Goal: Information Seeking & Learning: Stay updated

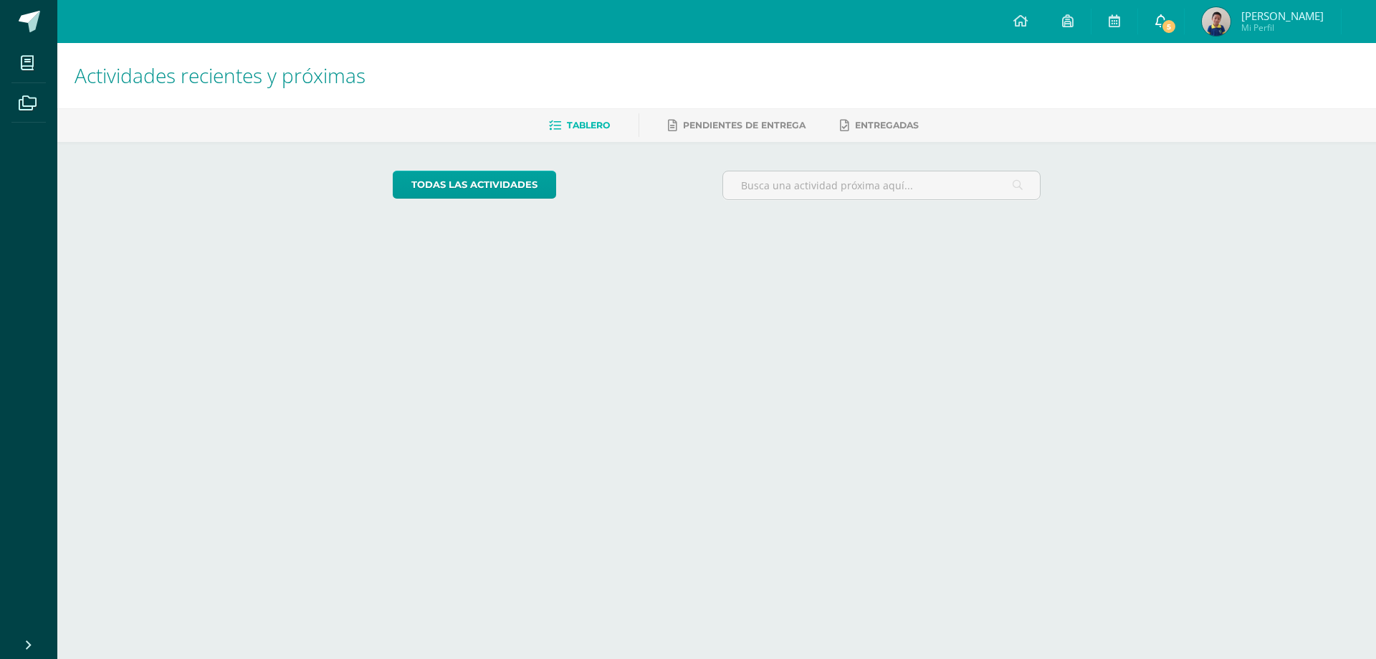
click at [1169, 25] on span "5" at bounding box center [1169, 27] width 16 height 16
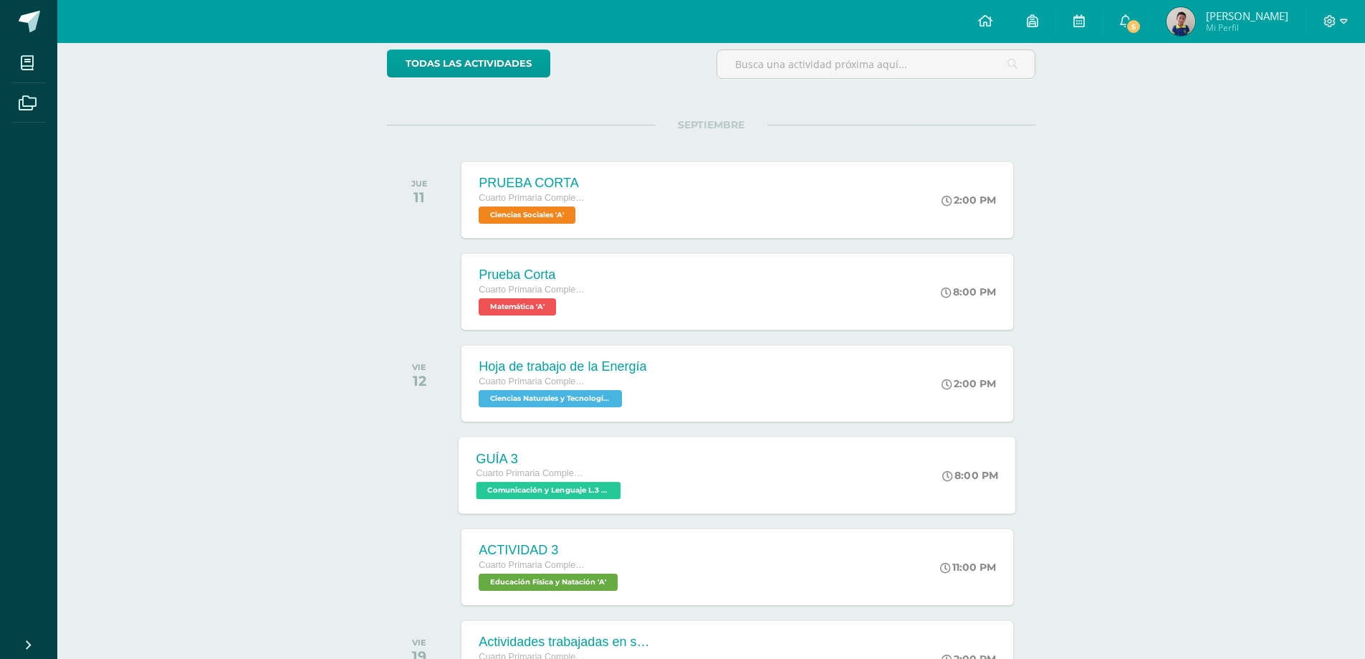
scroll to position [143, 0]
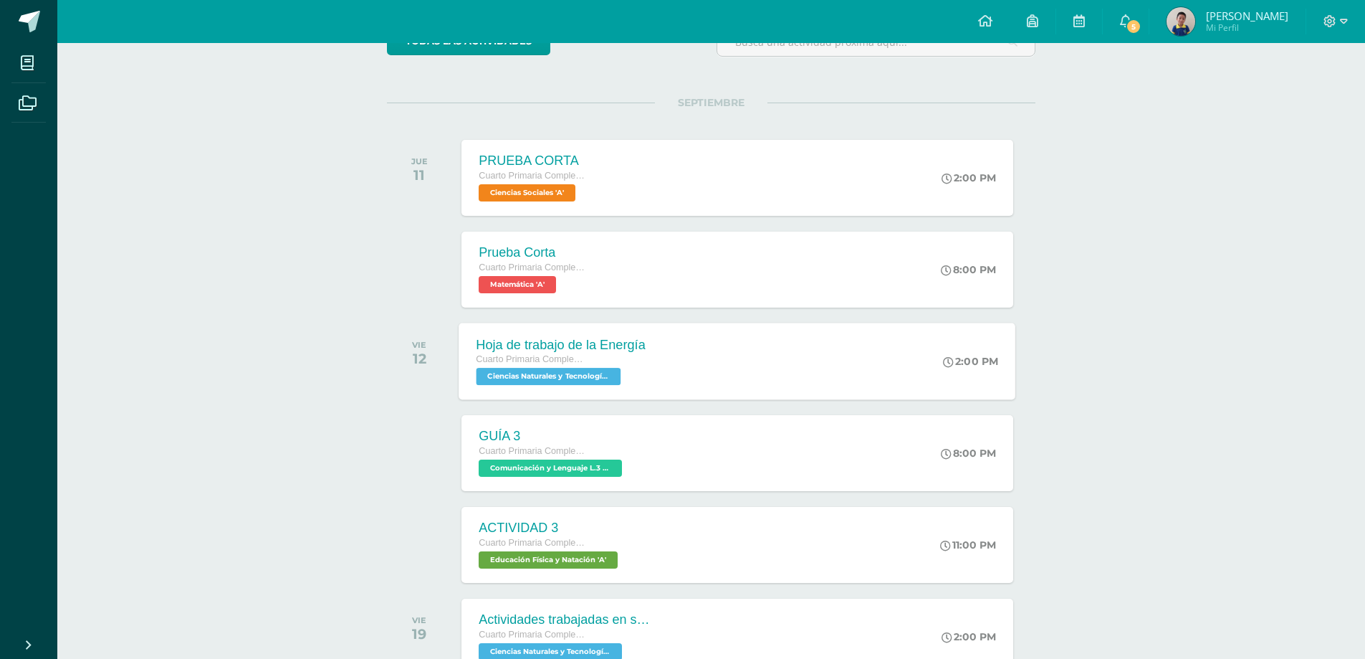
click at [581, 345] on div "Hoja de trabajo de la Energía" at bounding box center [562, 344] width 170 height 15
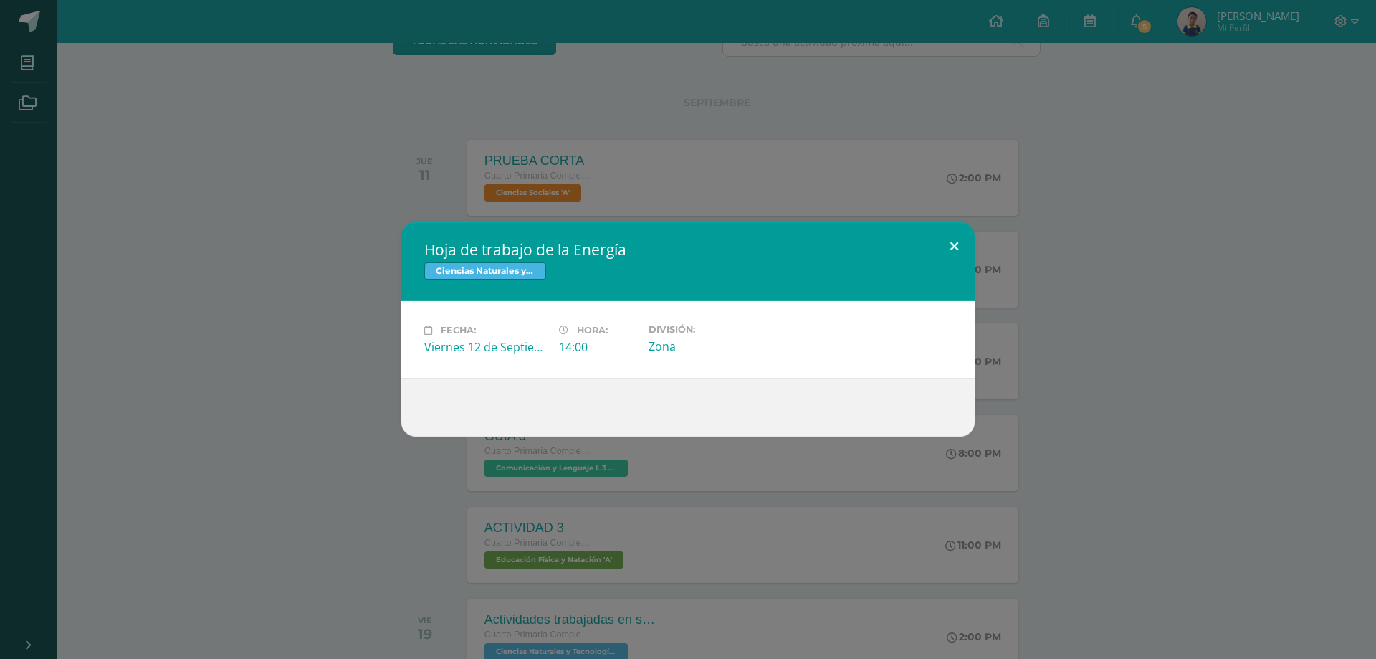
click at [948, 245] on button at bounding box center [954, 246] width 41 height 49
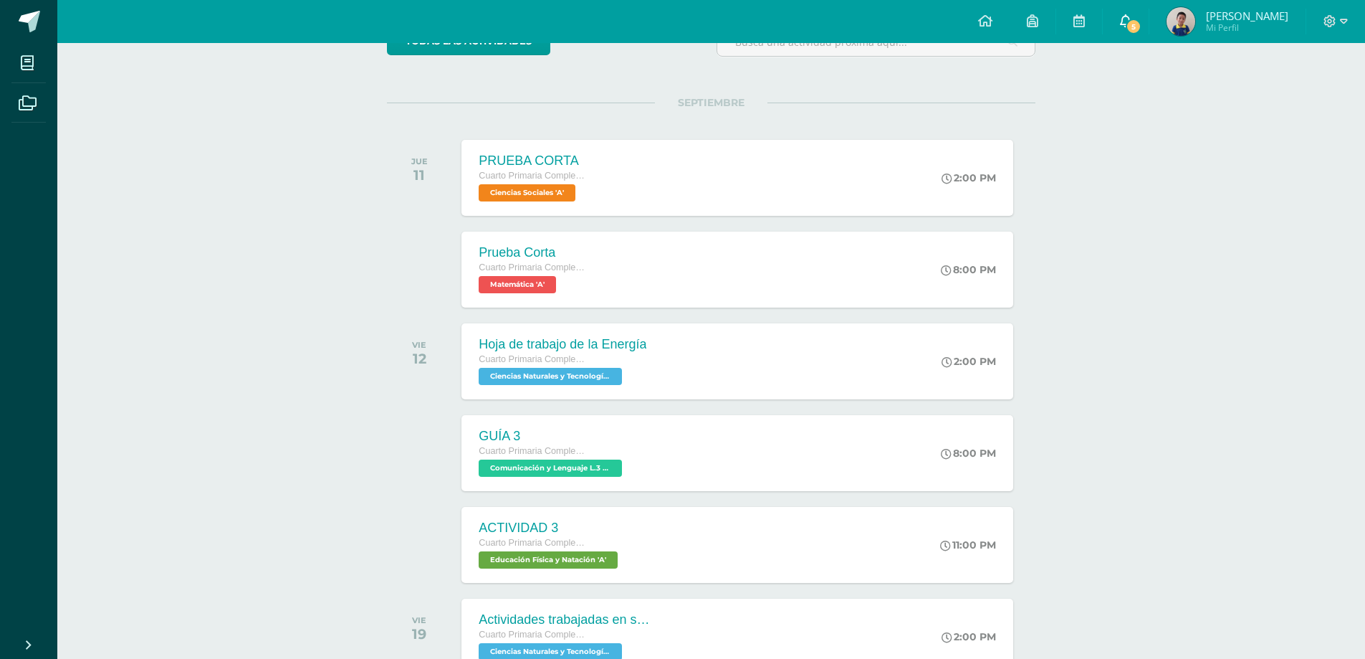
click at [1127, 20] on span "5" at bounding box center [1134, 27] width 16 height 16
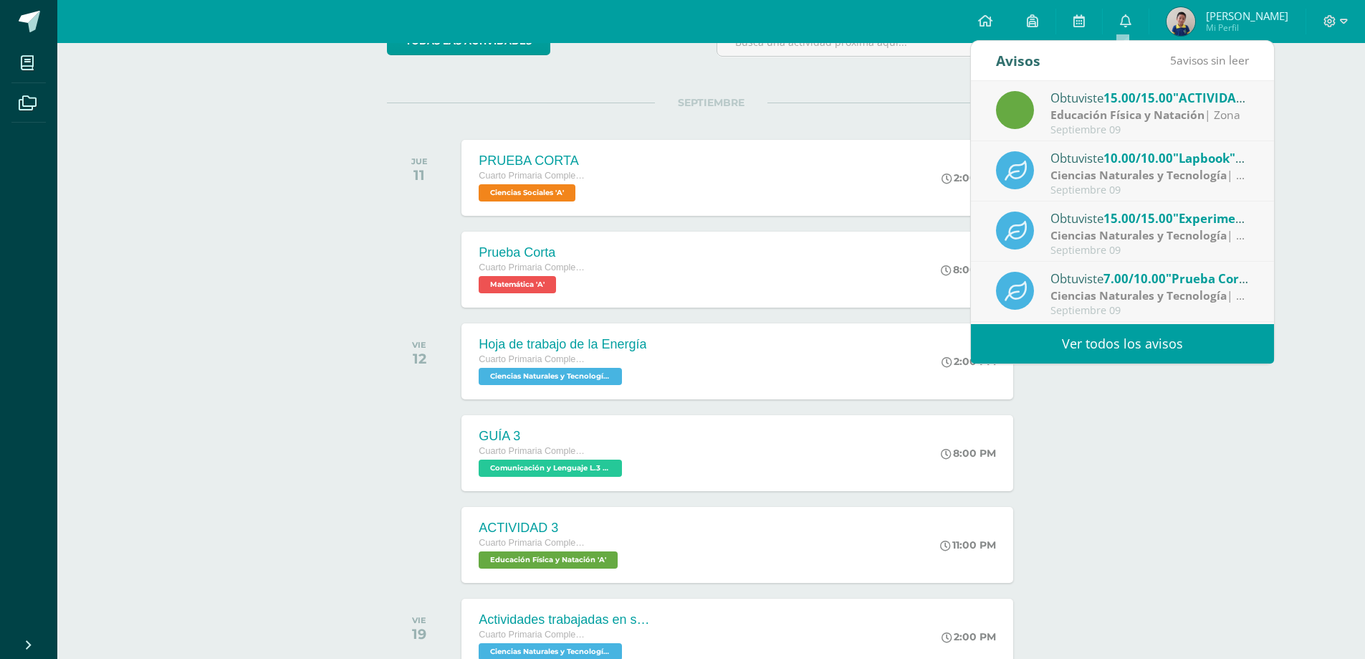
click at [1137, 348] on link "Ver todos los avisos" at bounding box center [1122, 343] width 303 height 39
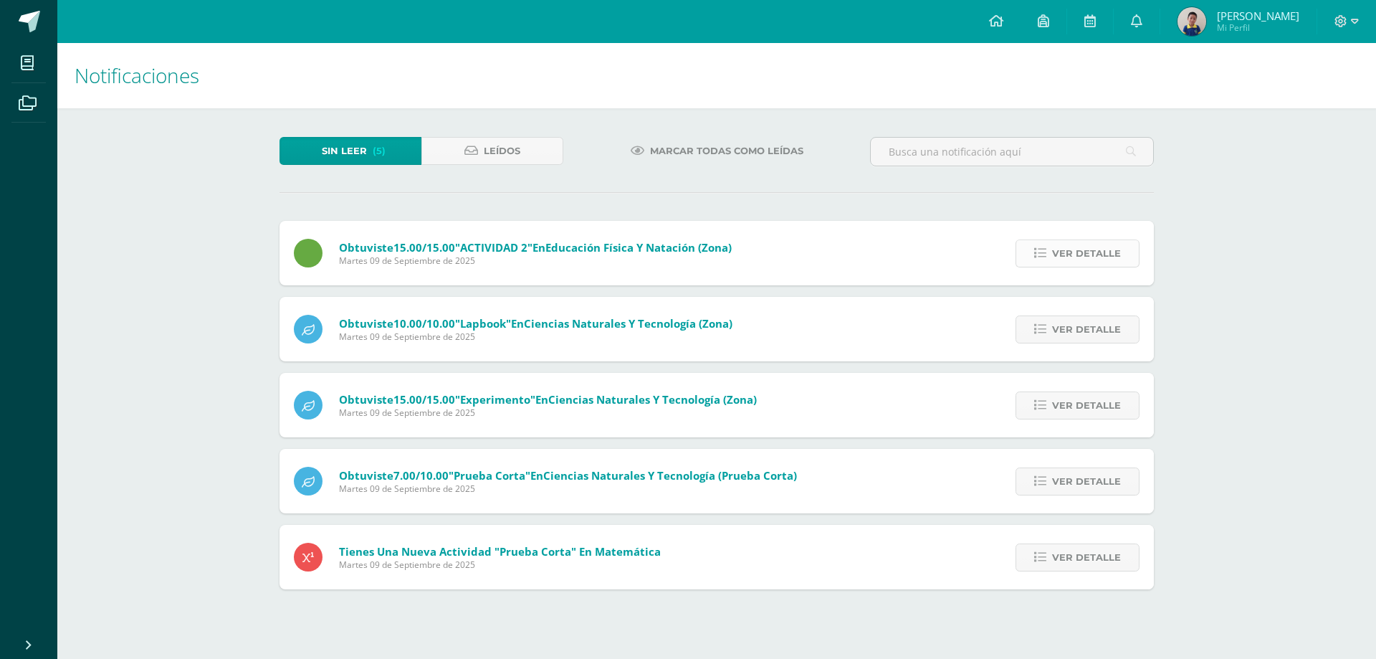
click at [1112, 257] on span "Ver detalle" at bounding box center [1086, 253] width 69 height 27
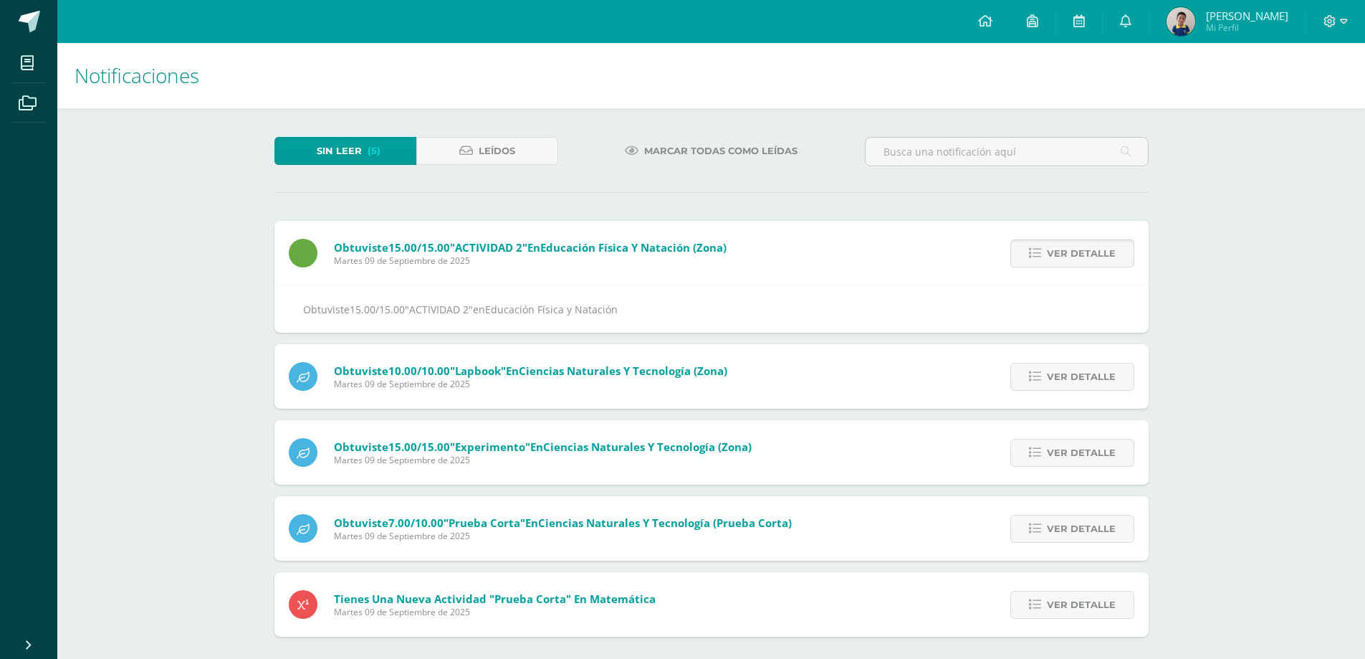
click at [1113, 257] on span "Ver detalle" at bounding box center [1081, 253] width 69 height 27
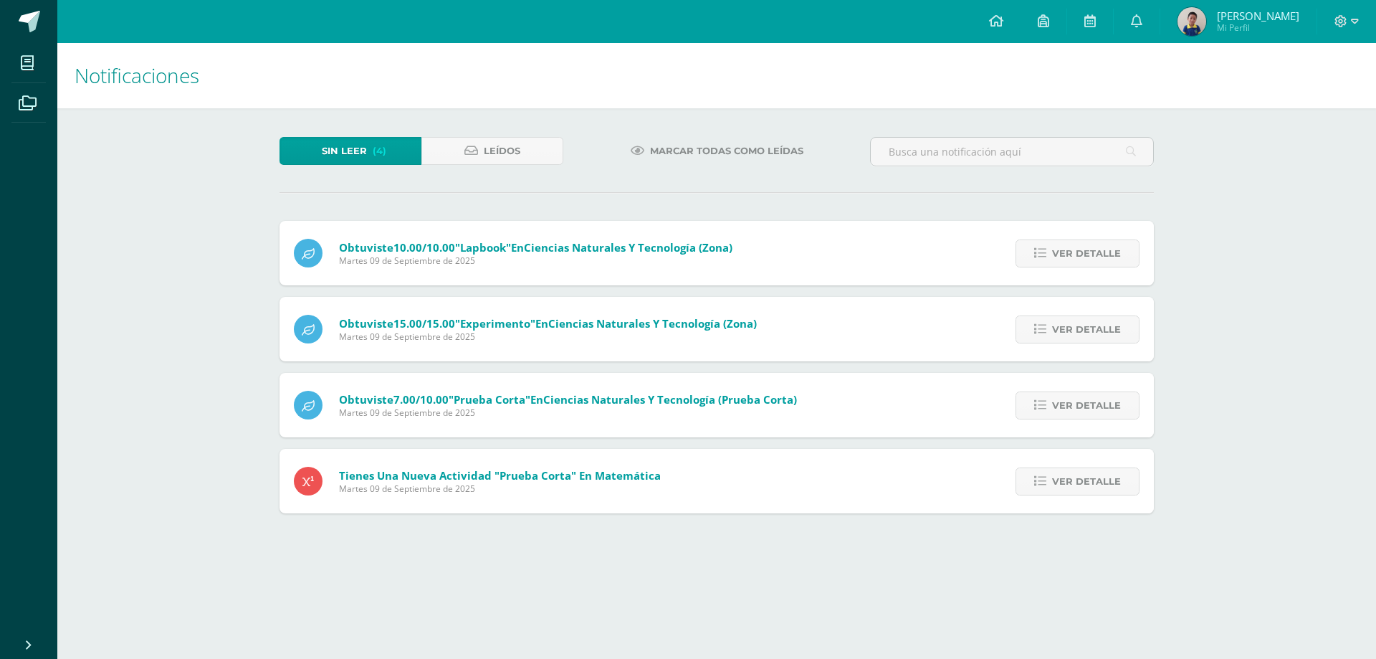
click at [1113, 257] on span "Ver detalle" at bounding box center [1086, 253] width 69 height 27
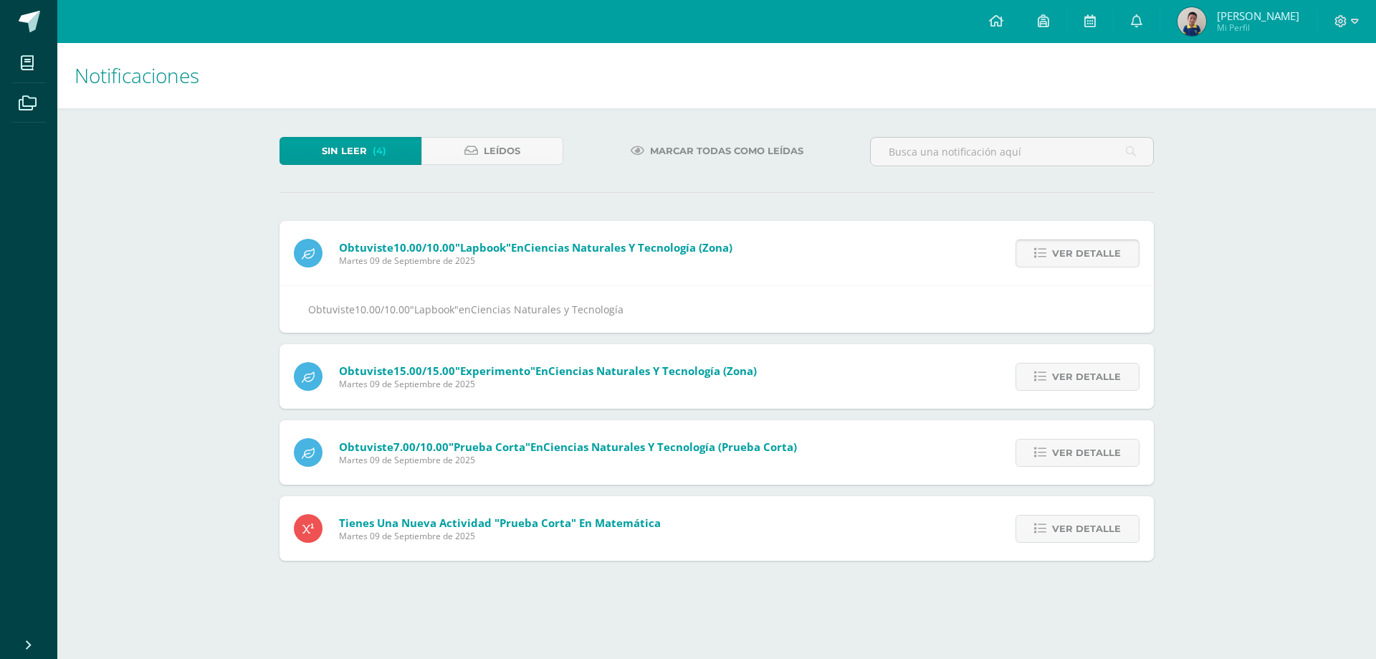
click at [1119, 255] on span "Ver detalle" at bounding box center [1086, 253] width 69 height 27
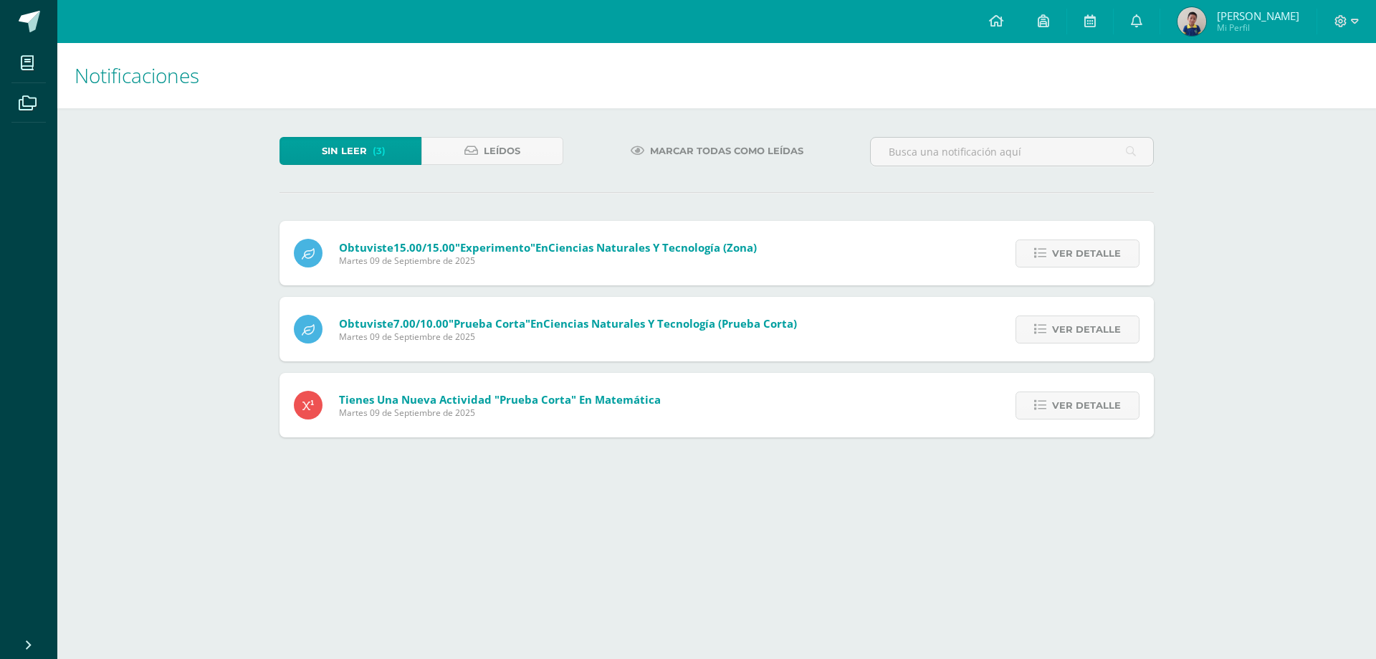
click at [1119, 255] on span "Ver detalle" at bounding box center [1086, 253] width 69 height 27
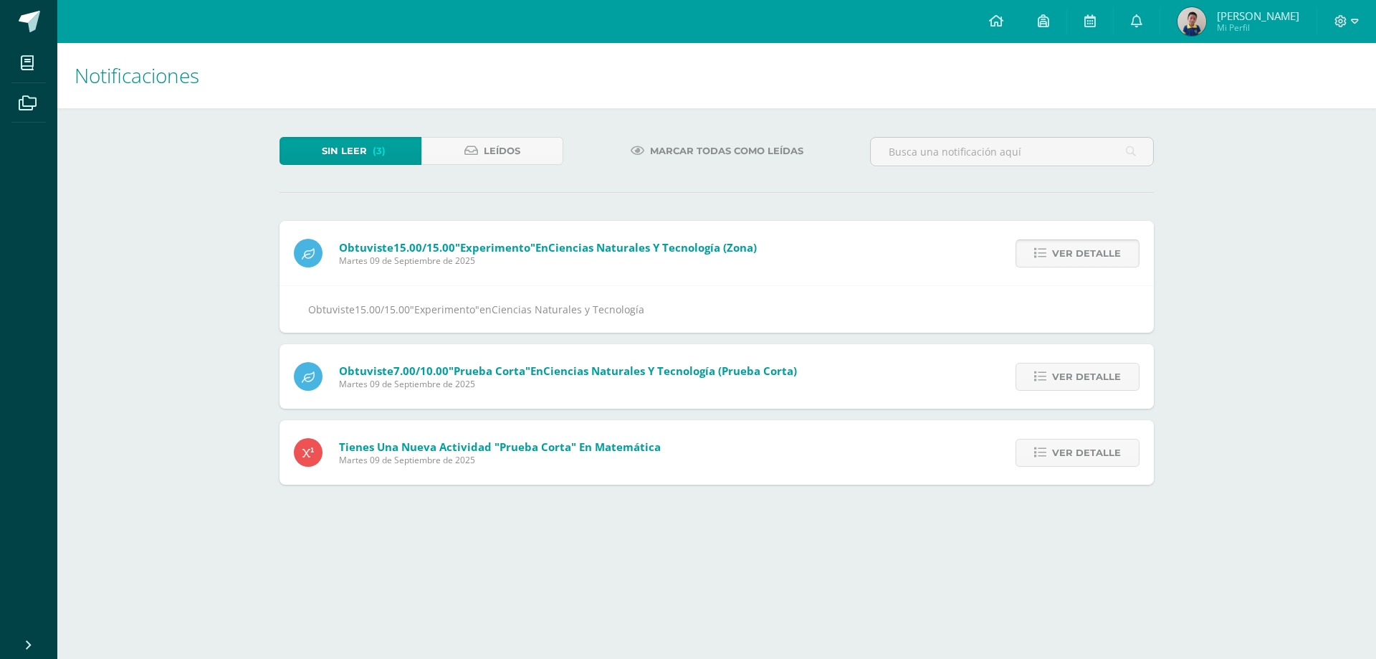
click at [1122, 252] on link "Ver detalle" at bounding box center [1078, 253] width 124 height 28
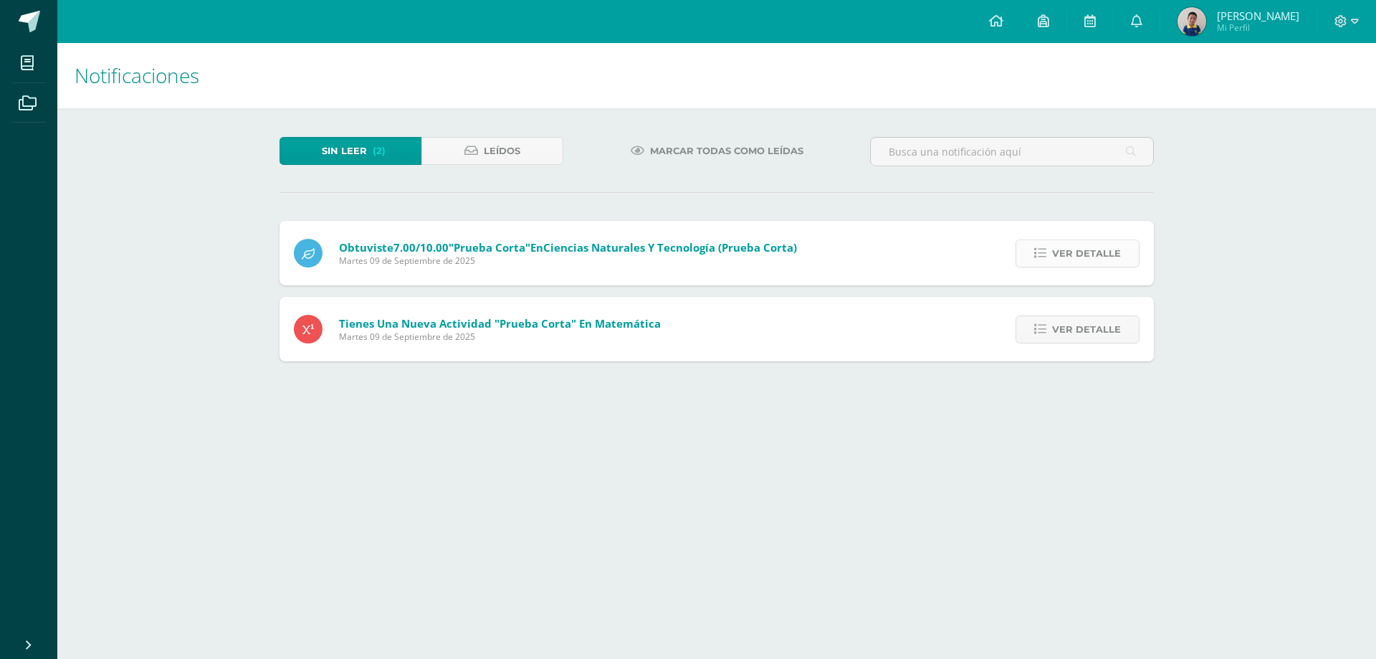
click at [1130, 243] on link "Ver detalle" at bounding box center [1078, 253] width 124 height 28
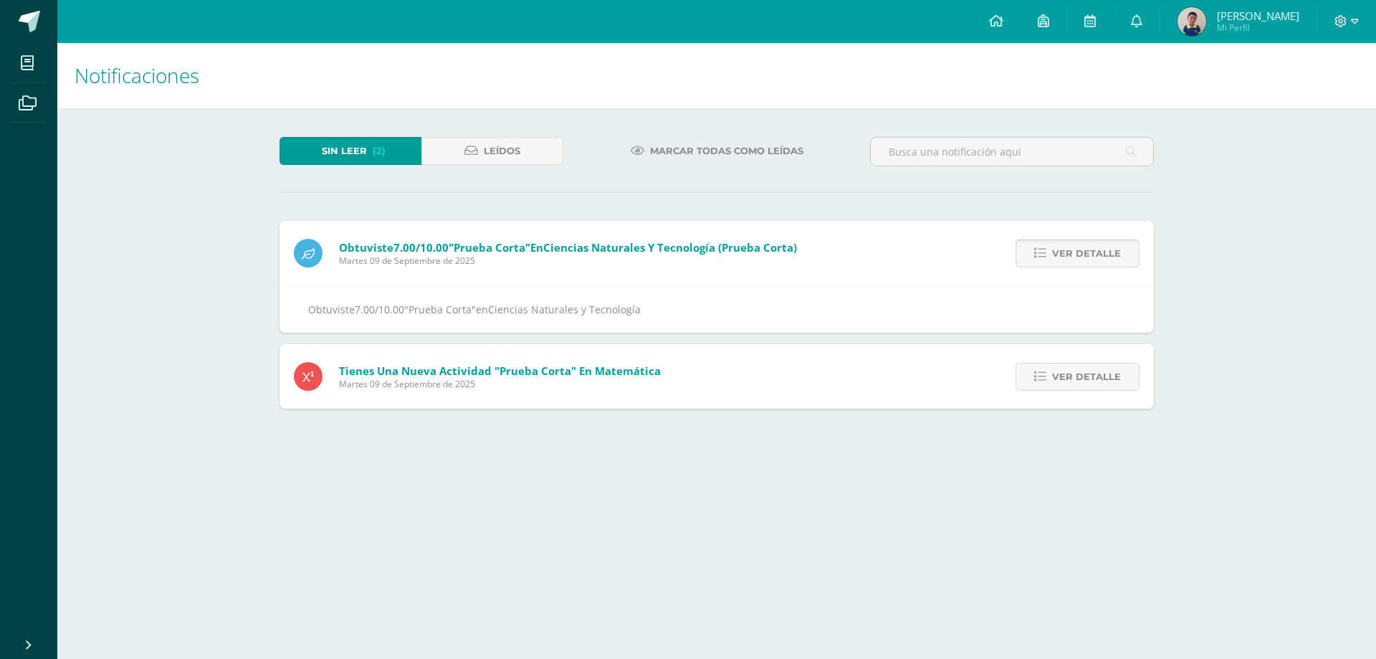
click at [1102, 250] on span "Ver detalle" at bounding box center [1086, 253] width 69 height 27
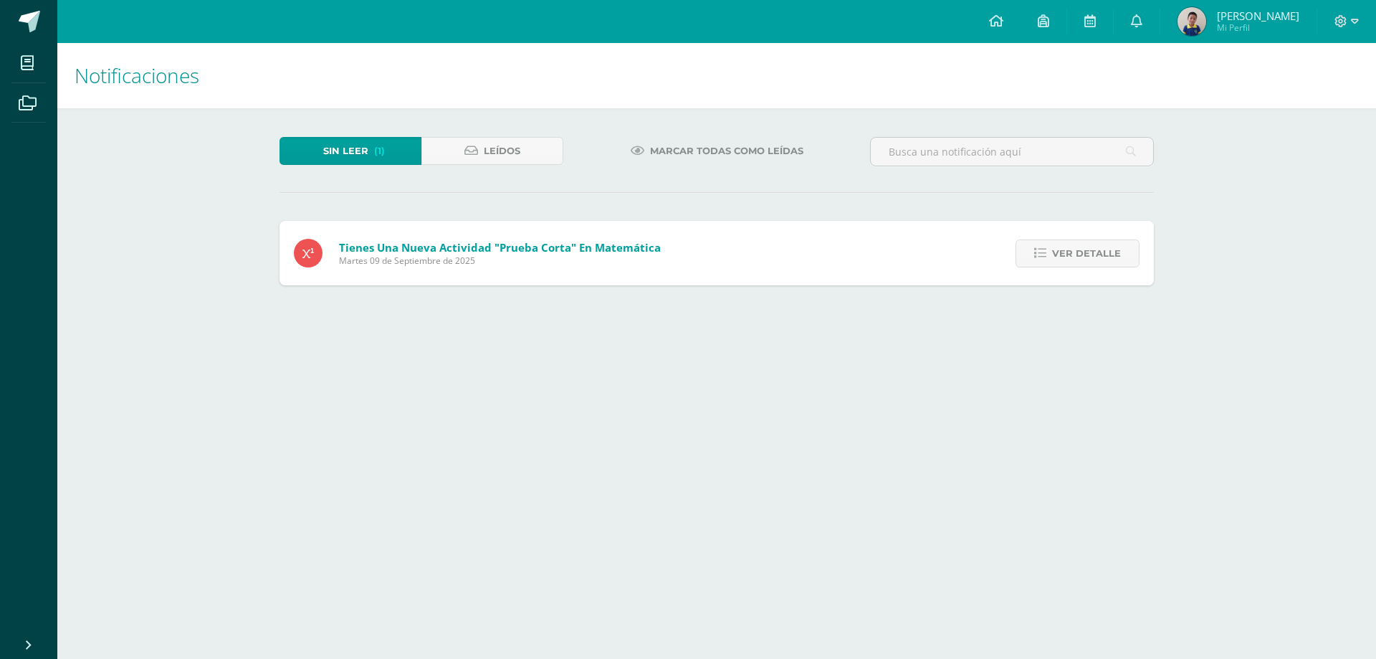
click at [1102, 251] on span "Ver detalle" at bounding box center [1086, 253] width 69 height 27
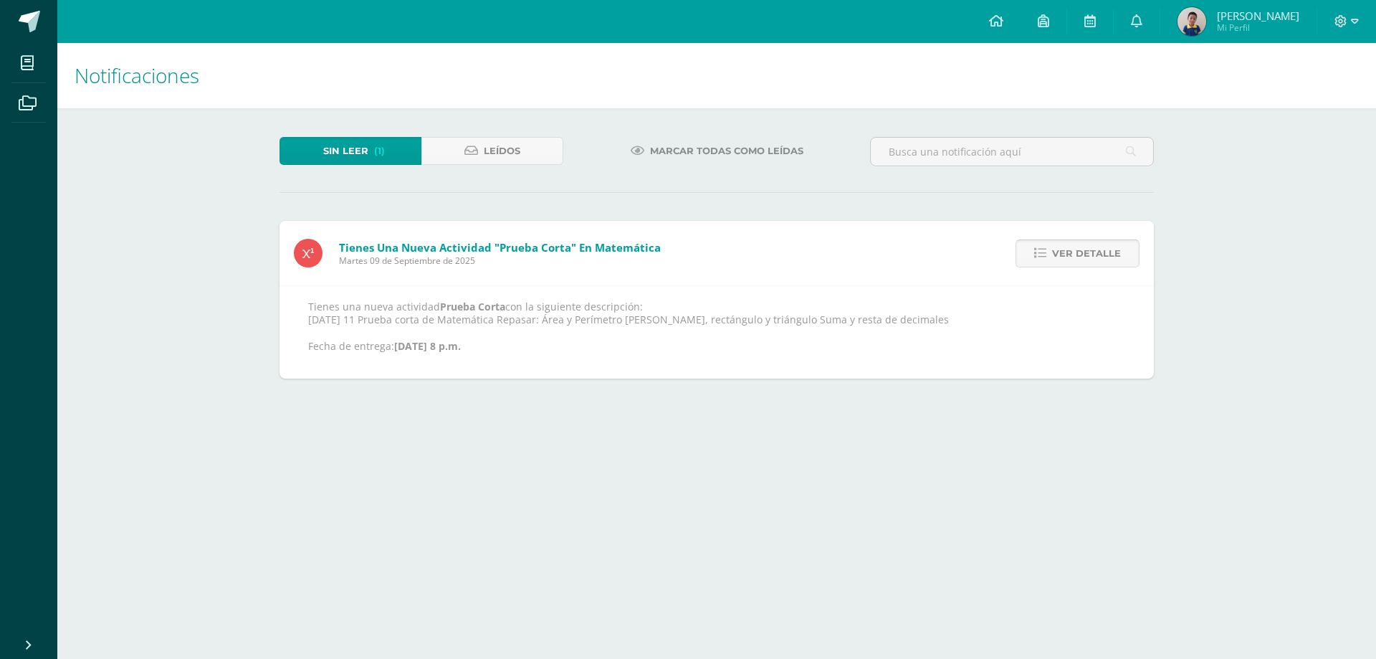
click at [1097, 255] on span "Ver detalle" at bounding box center [1086, 253] width 69 height 27
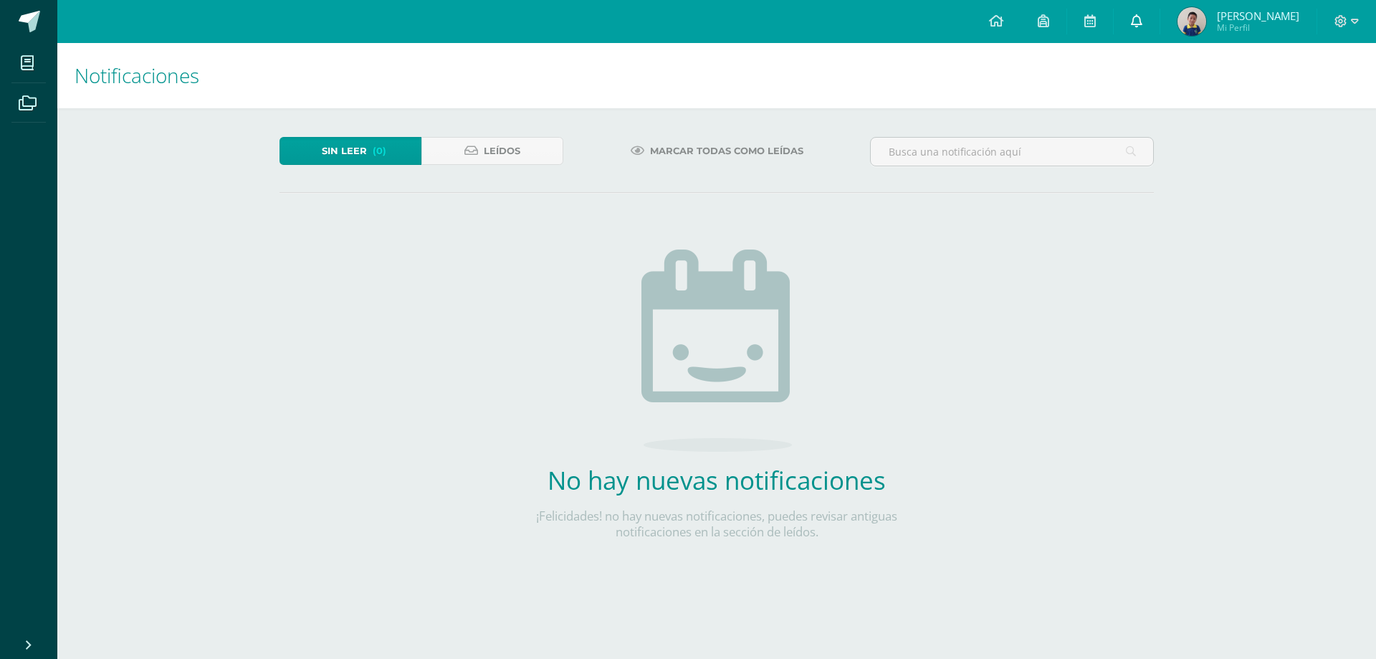
click at [1136, 22] on icon at bounding box center [1136, 20] width 11 height 13
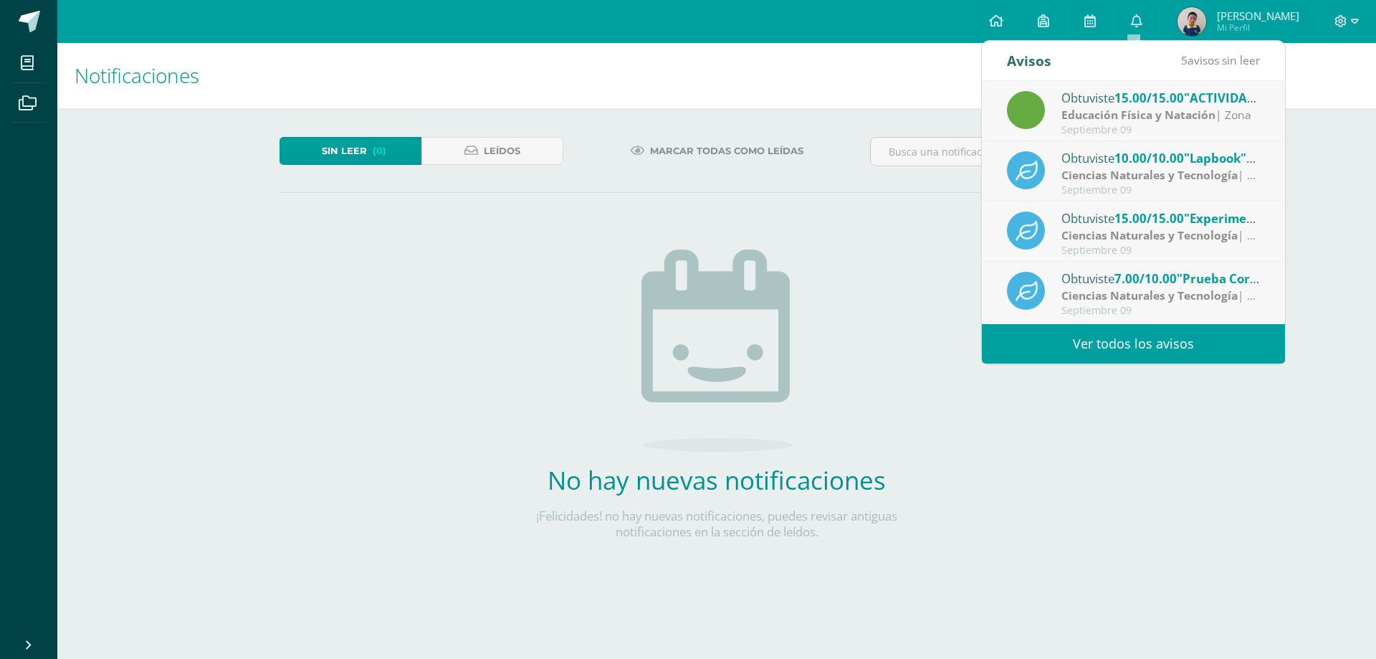
click at [1097, 349] on link "Ver todos los avisos" at bounding box center [1133, 343] width 303 height 39
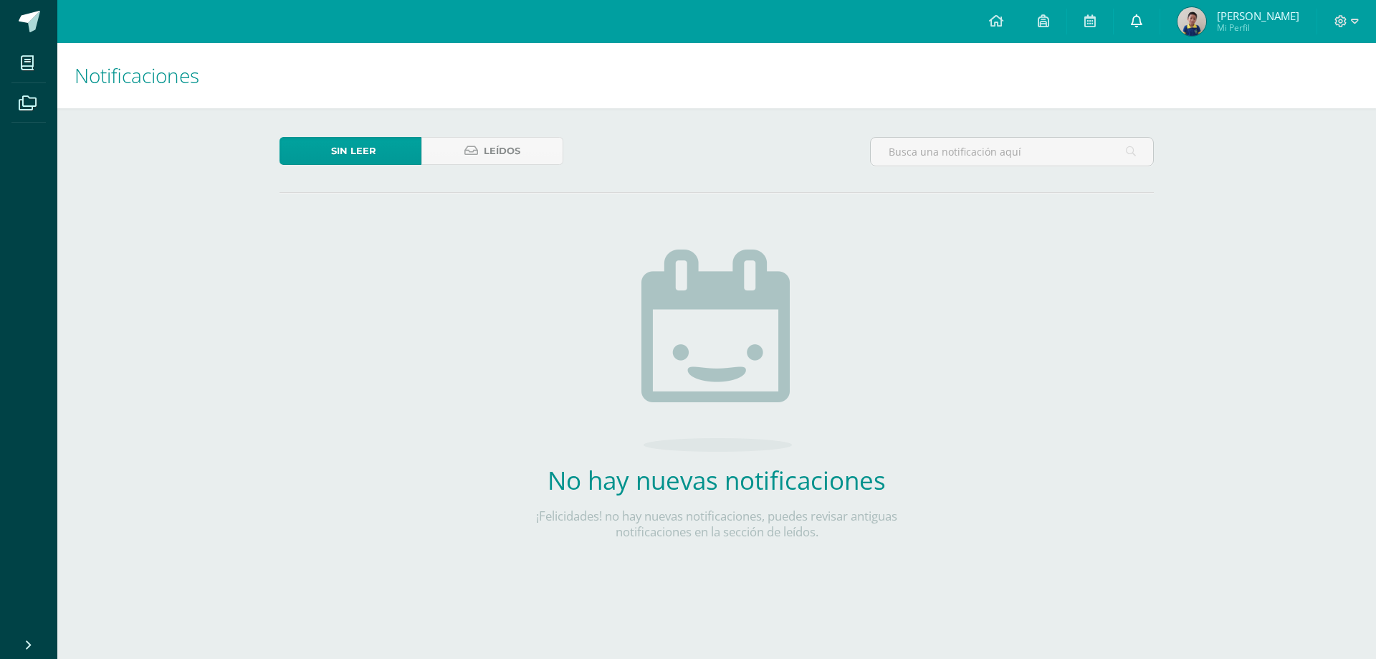
click at [1135, 11] on link at bounding box center [1137, 21] width 46 height 43
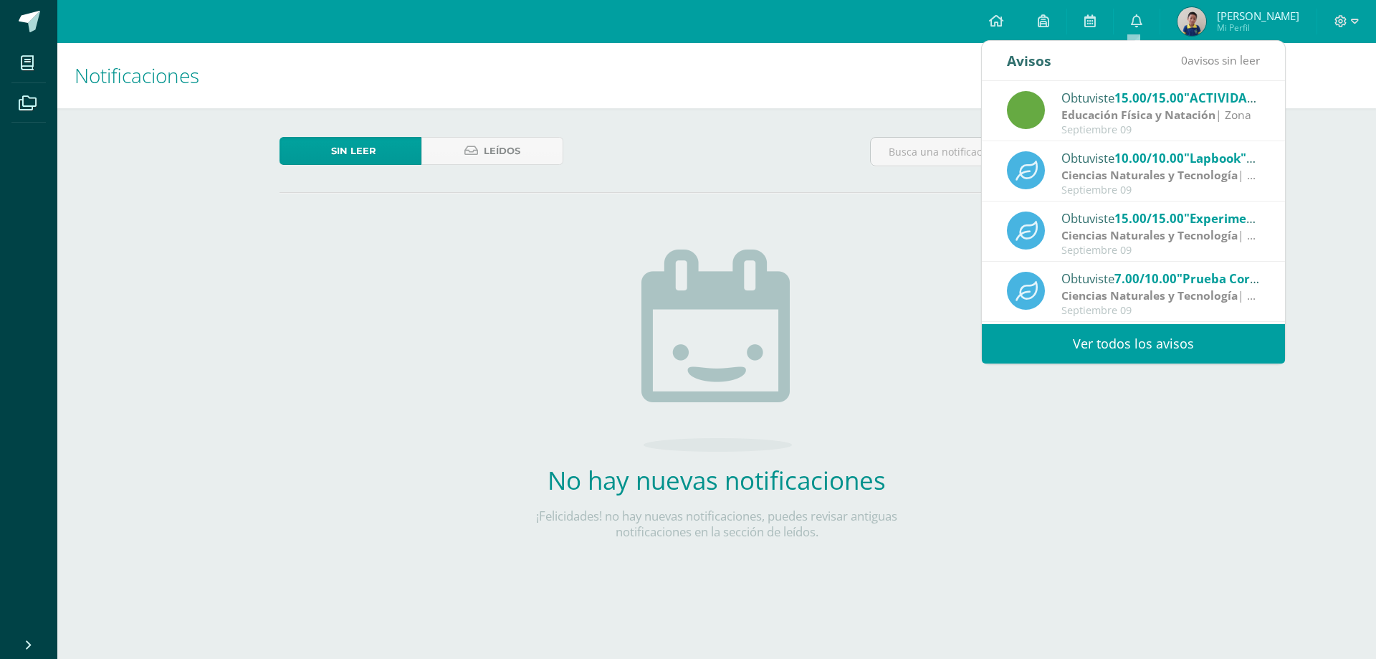
click at [1125, 340] on link "Ver todos los avisos" at bounding box center [1133, 343] width 303 height 39
